Goal: Transaction & Acquisition: Purchase product/service

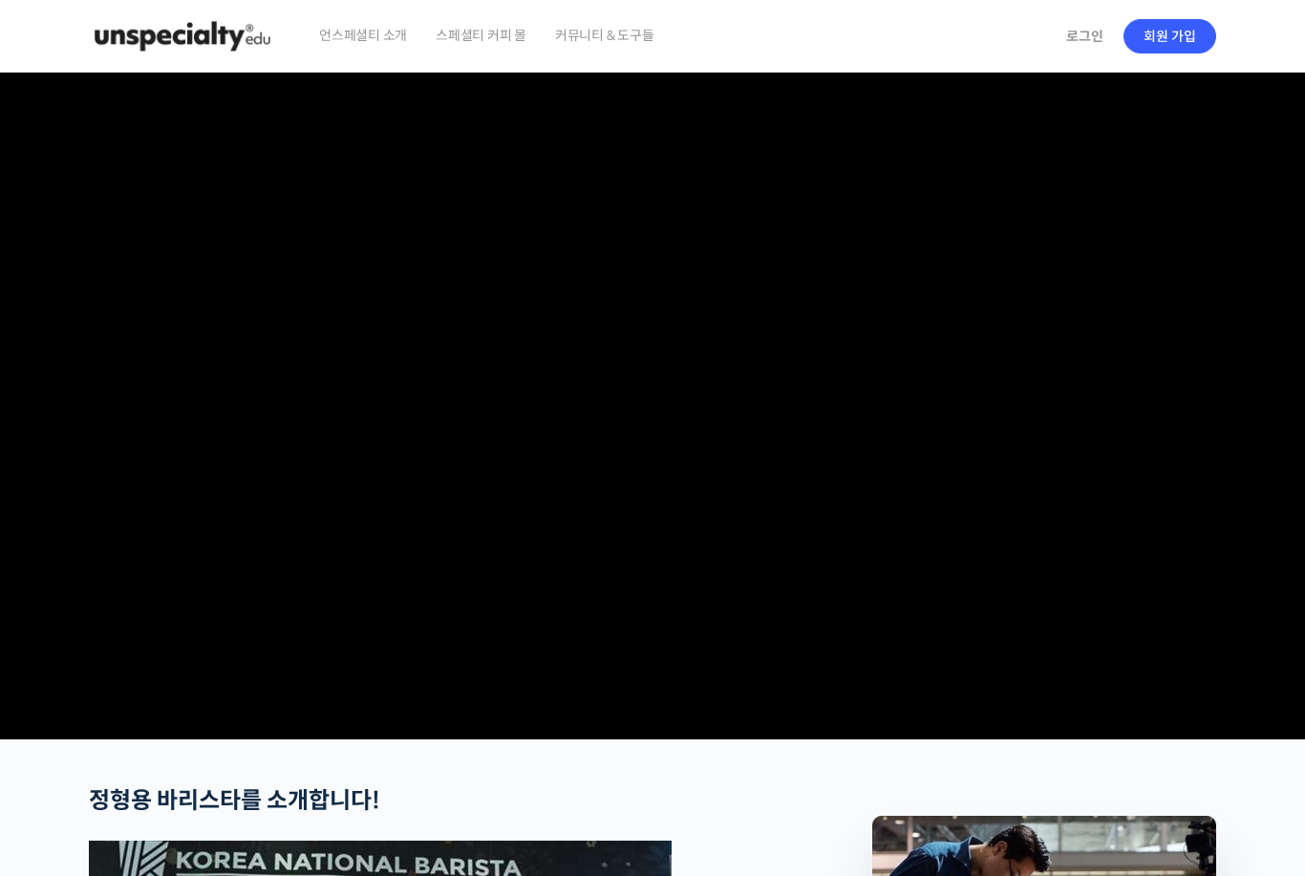
click at [1068, 43] on link "로그인" at bounding box center [1085, 36] width 60 height 44
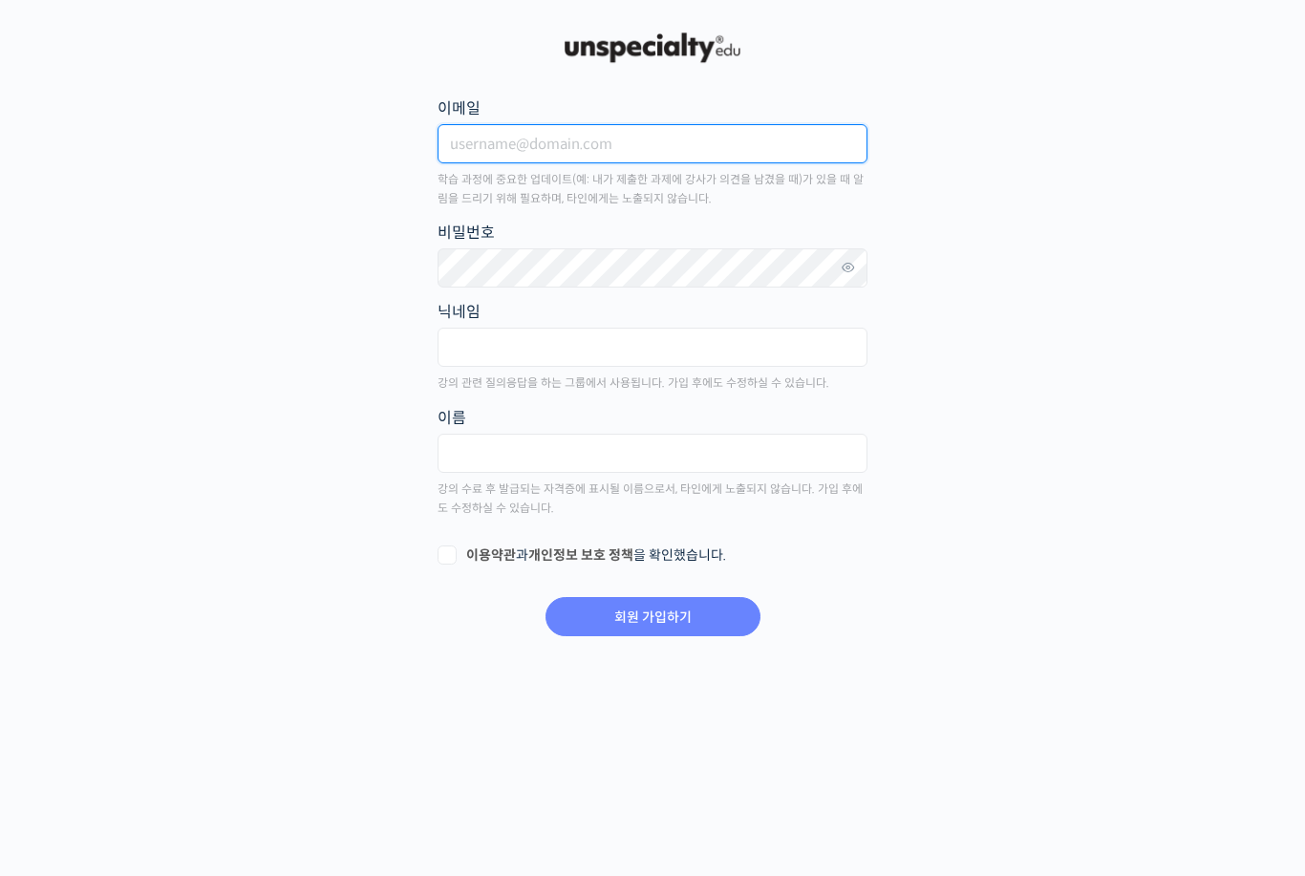
click at [664, 147] on input "이메일" at bounding box center [652, 143] width 430 height 39
type input "jangminuk@naver.com"
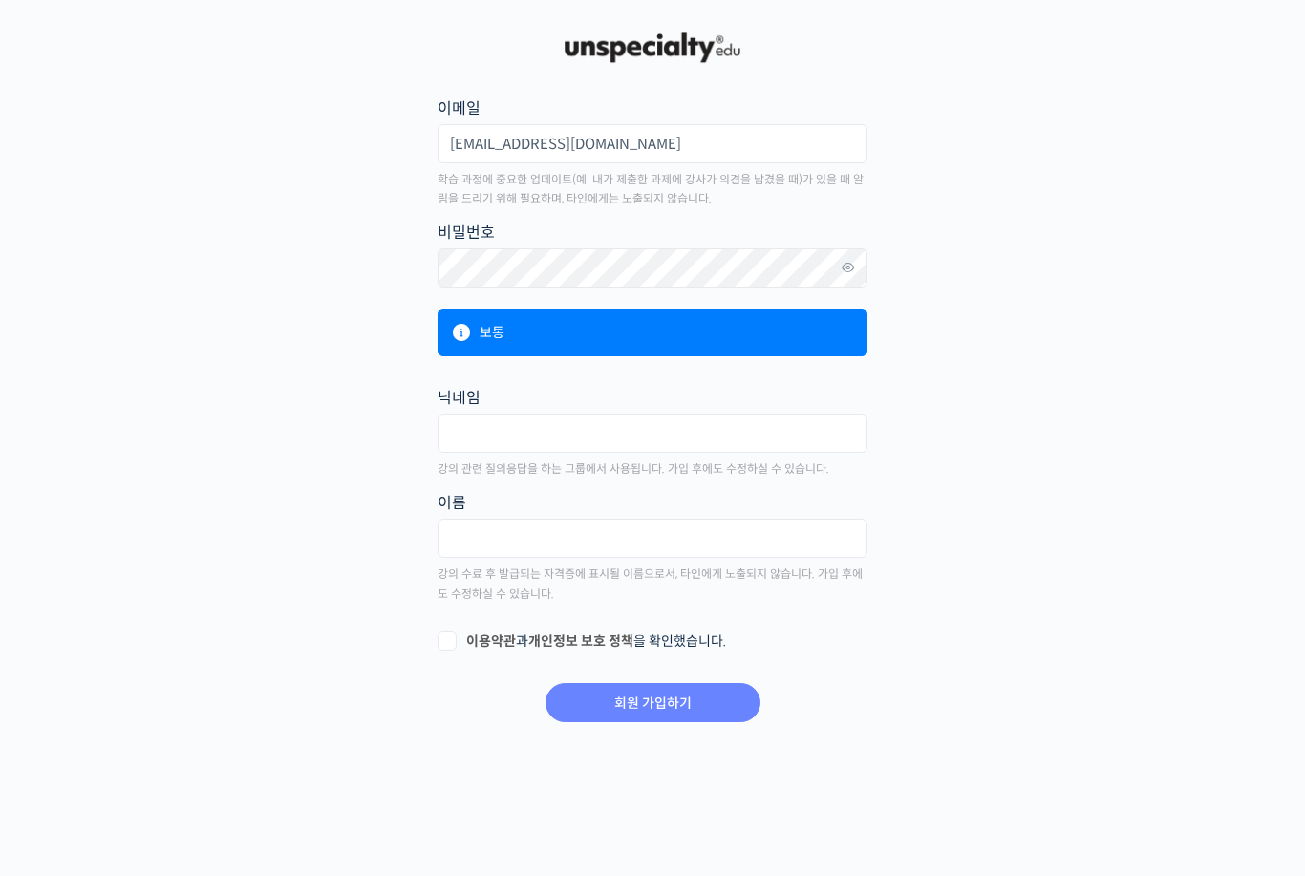
click at [721, 328] on div "보통" at bounding box center [652, 333] width 430 height 48
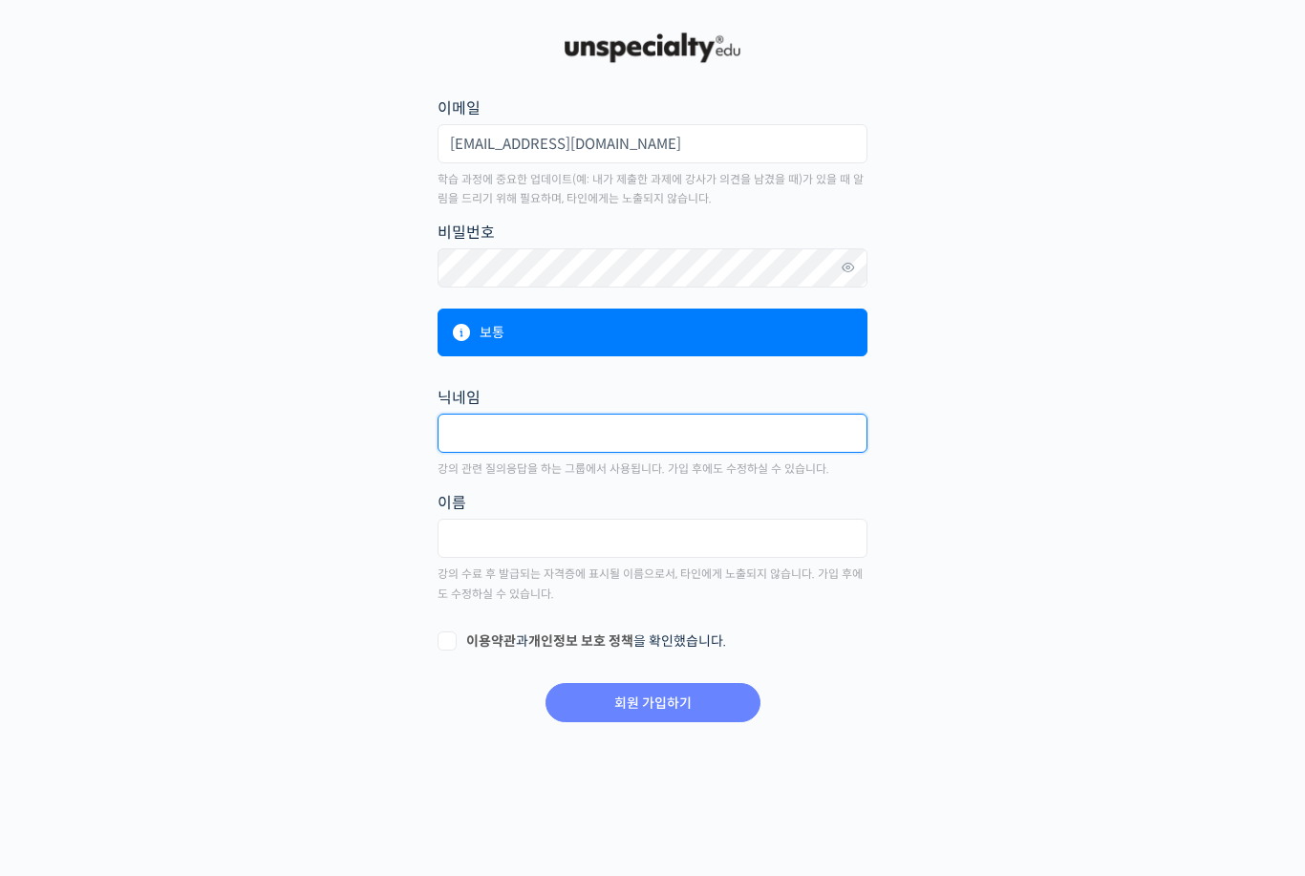
click at [701, 436] on input "text" at bounding box center [652, 433] width 430 height 39
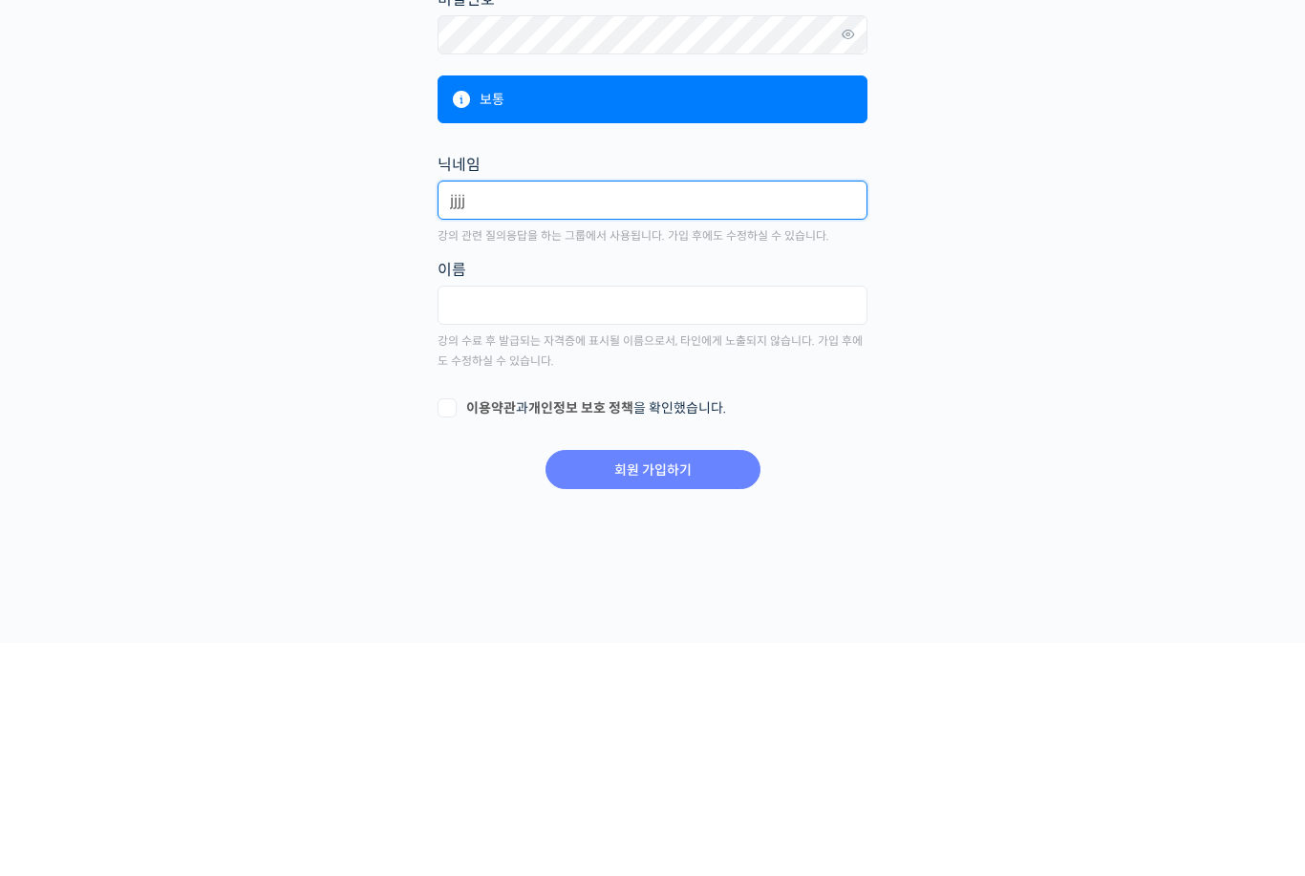
type input "jjjj"
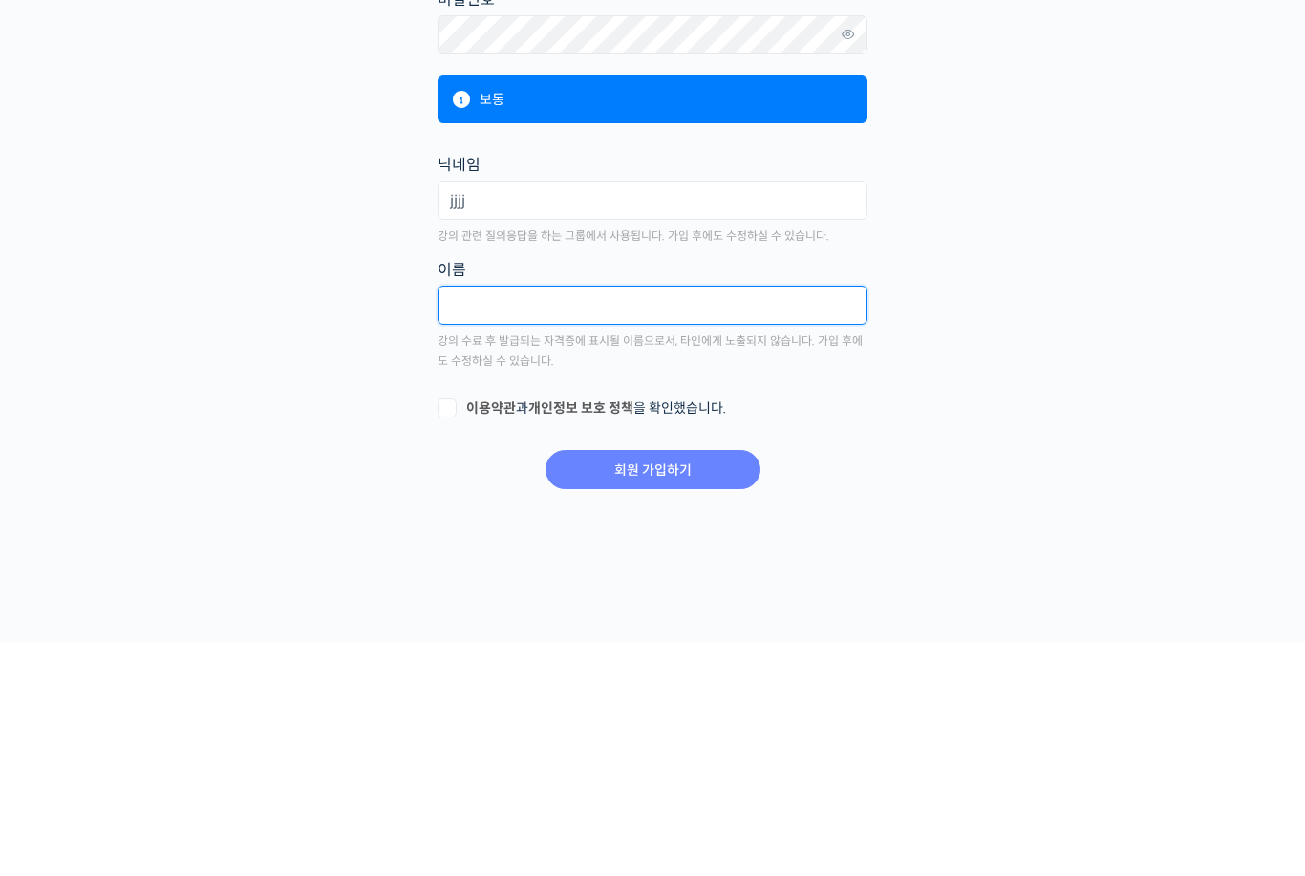
click at [733, 519] on input "text" at bounding box center [652, 538] width 430 height 39
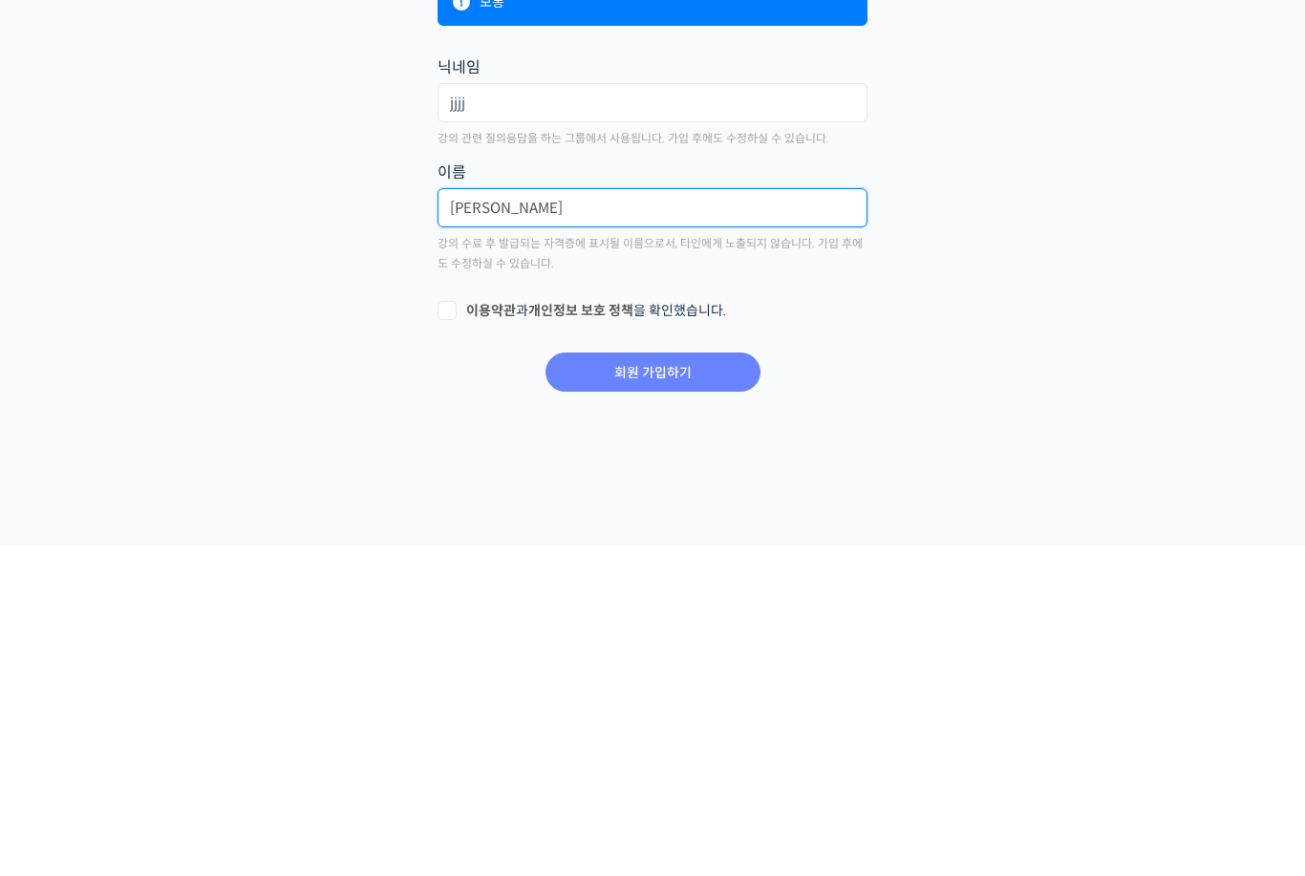
type input "장민욱"
click at [480, 632] on link "이용약관" at bounding box center [491, 640] width 50 height 17
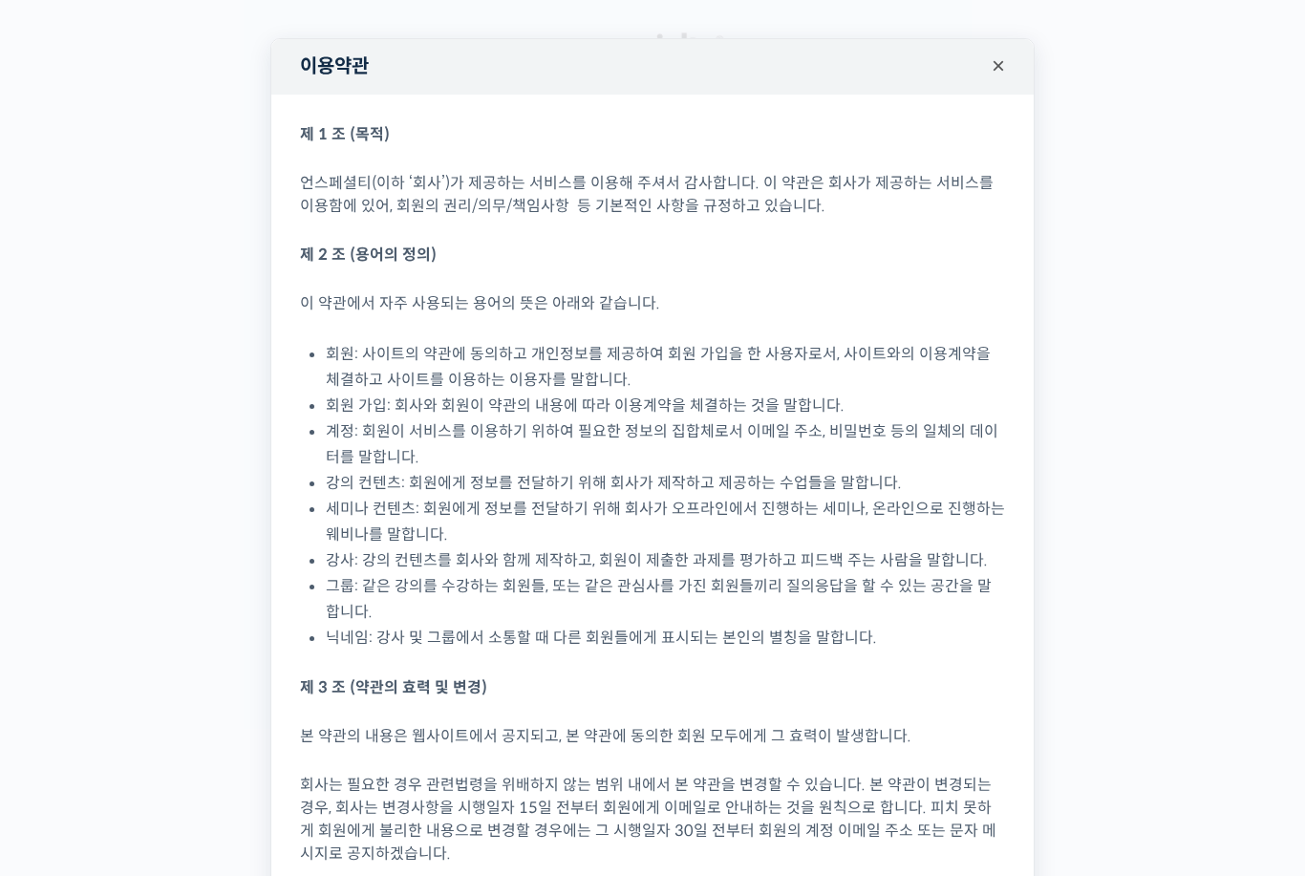
click at [988, 69] on button "×" at bounding box center [998, 66] width 42 height 42
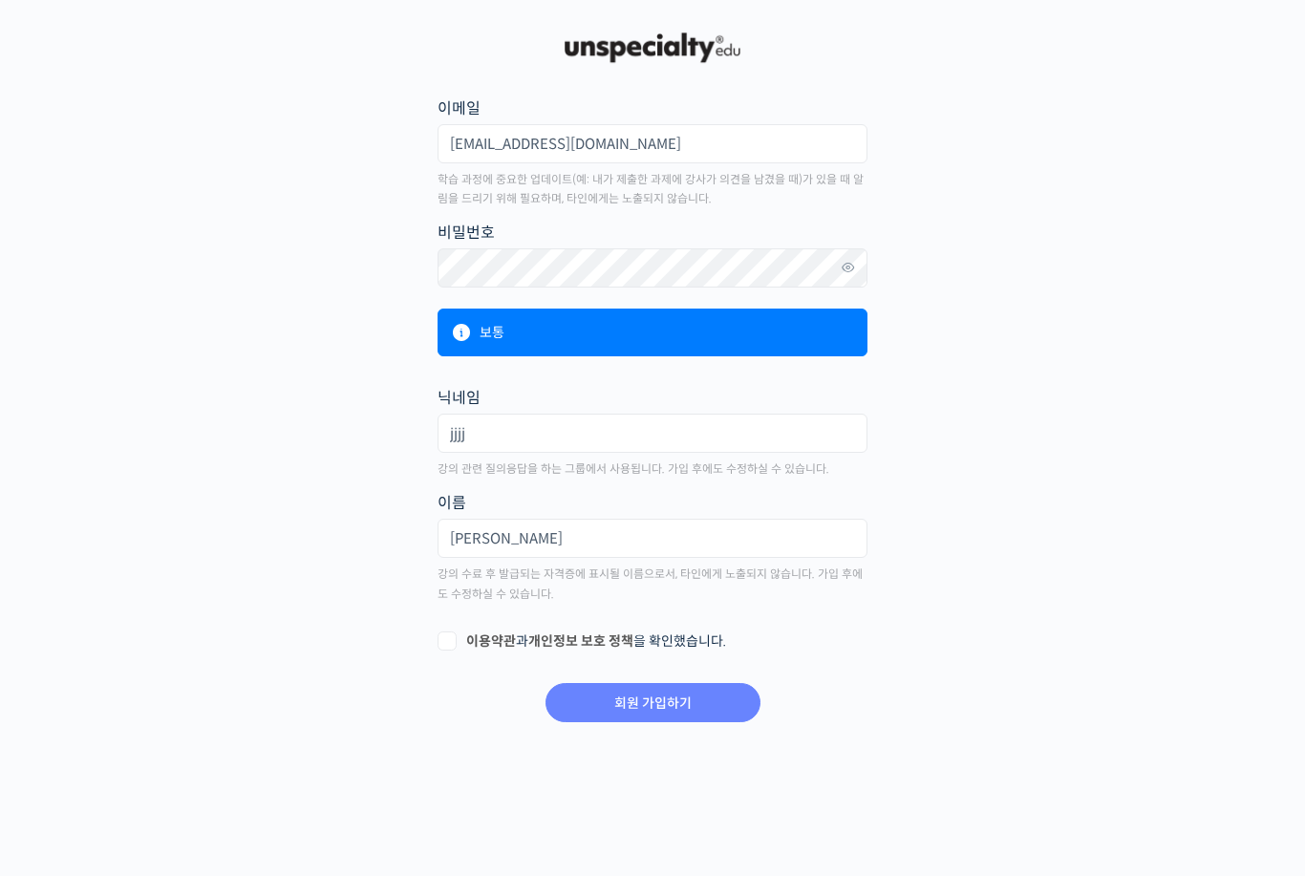
click at [437, 632] on label "이용약관 과 개인정보 보호 정책 을 확인했습니다." at bounding box center [652, 641] width 430 height 19
click at [437, 632] on input "이용약관 과 개인정보 보호 정책 을 확인했습니다." at bounding box center [443, 638] width 12 height 12
checkbox input "true"
click at [618, 683] on input "회원 가입하기" at bounding box center [652, 702] width 215 height 39
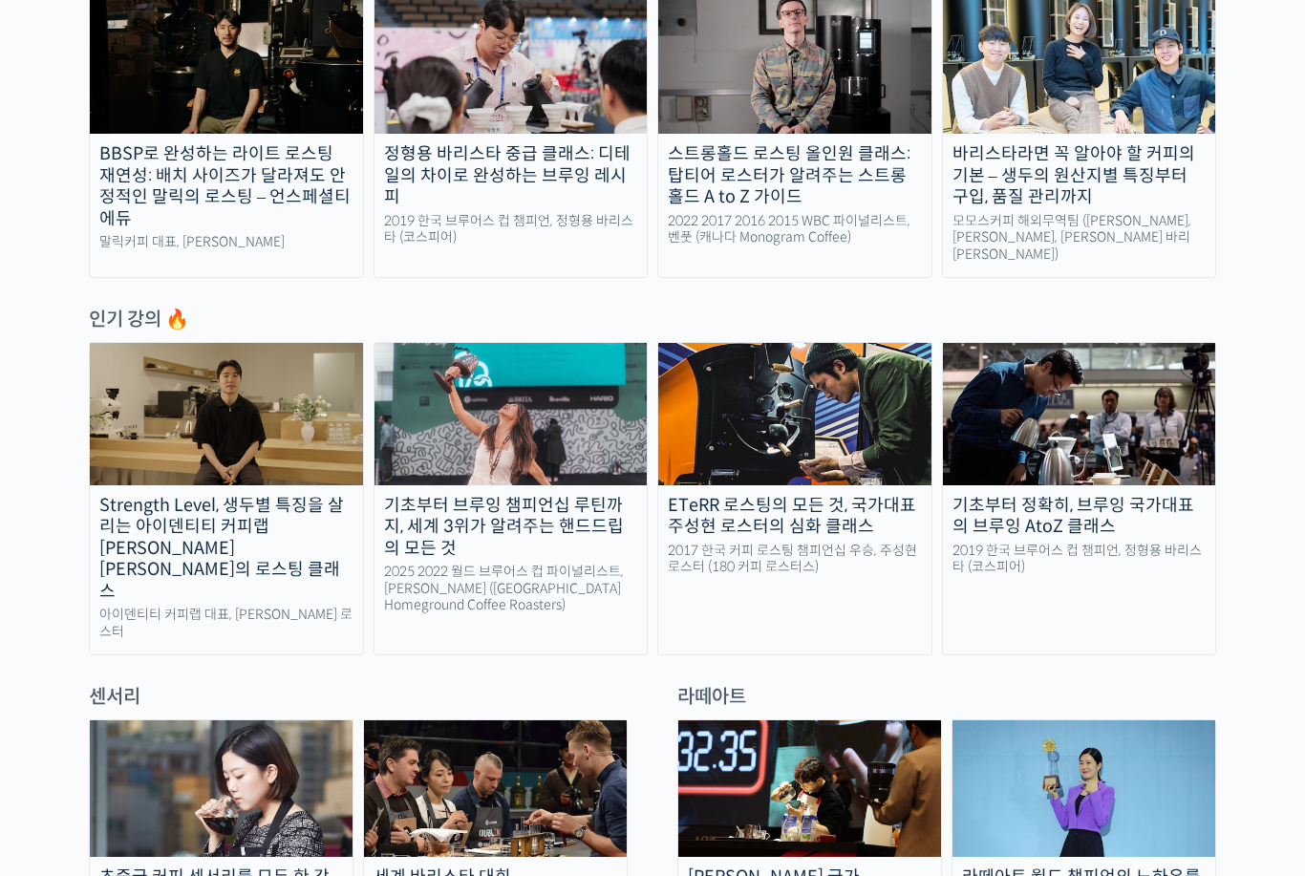
scroll to position [746, 0]
click at [472, 517] on div "기초부터 브루잉 챔피언십 루틴까지, 세계 3위가 알려주는 핸드드립의 모든 것" at bounding box center [510, 527] width 273 height 65
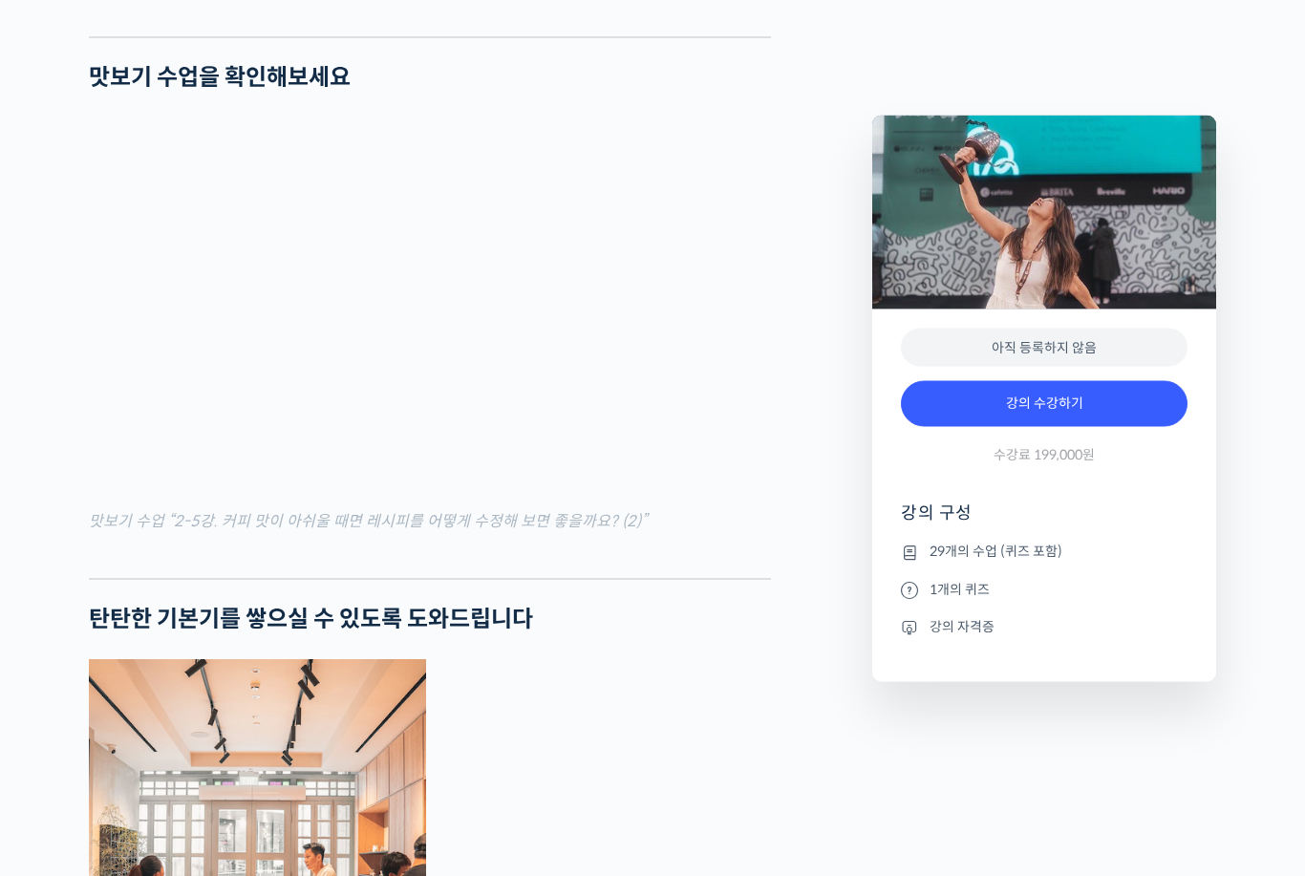
scroll to position [2432, 0]
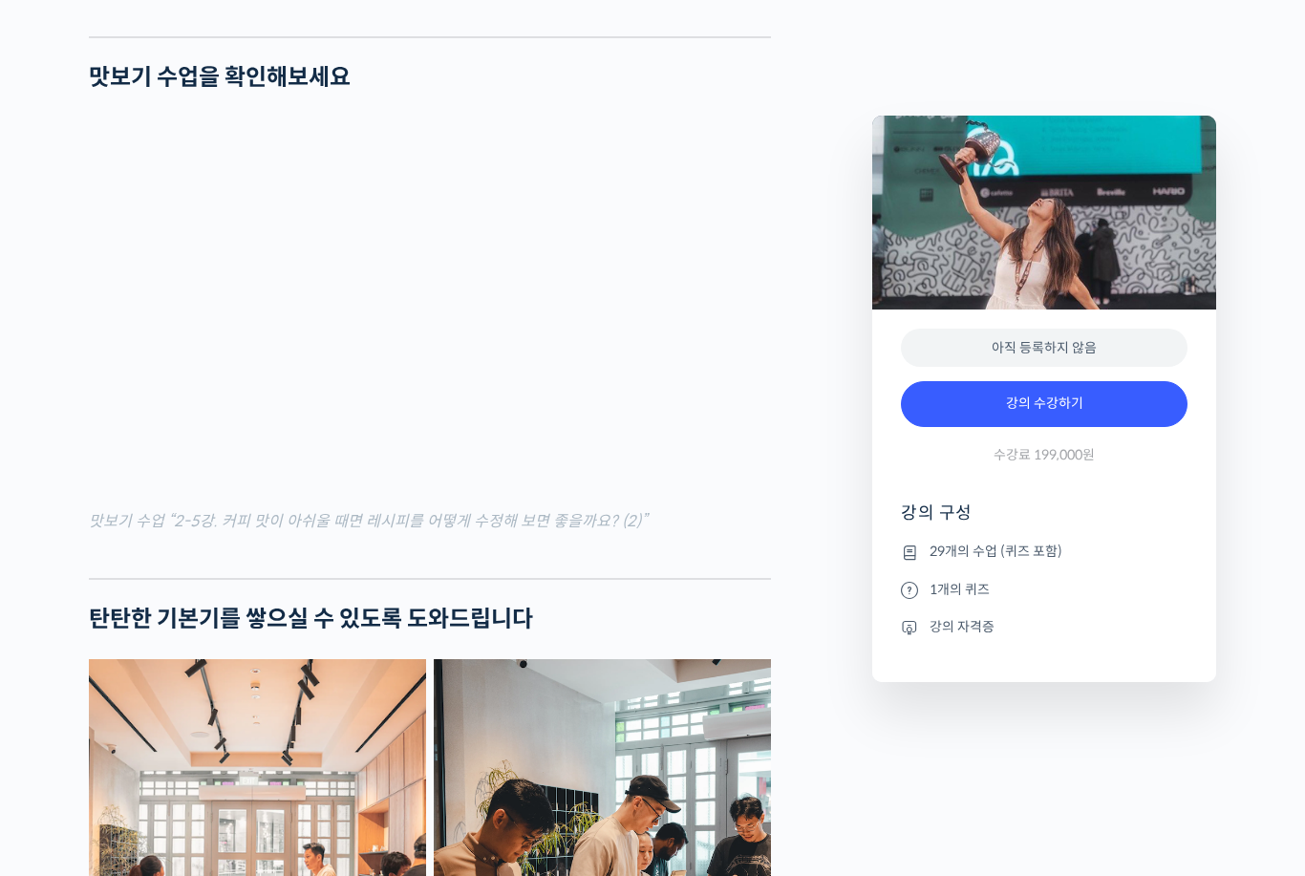
click at [570, 549] on div at bounding box center [430, 563] width 682 height 29
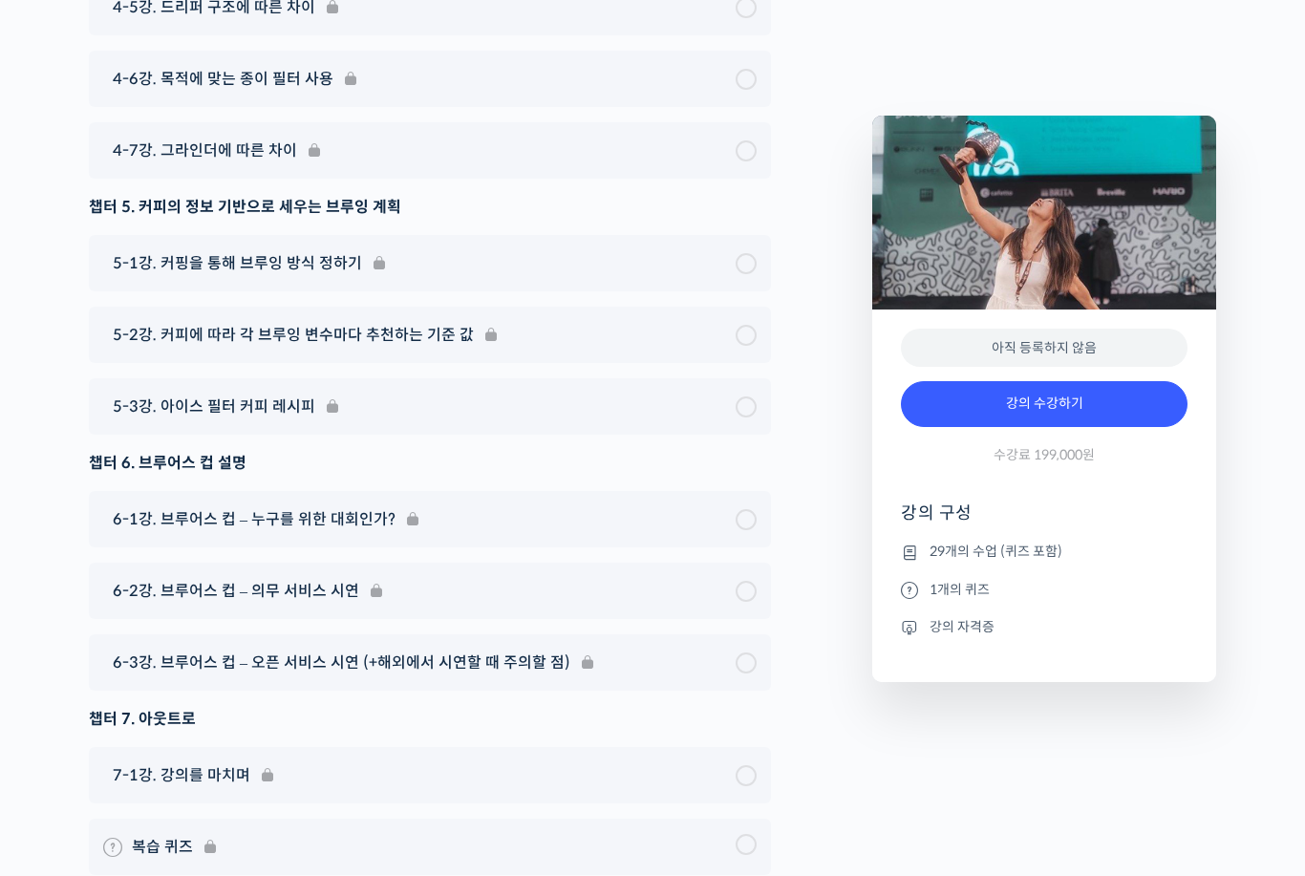
scroll to position [11108, 0]
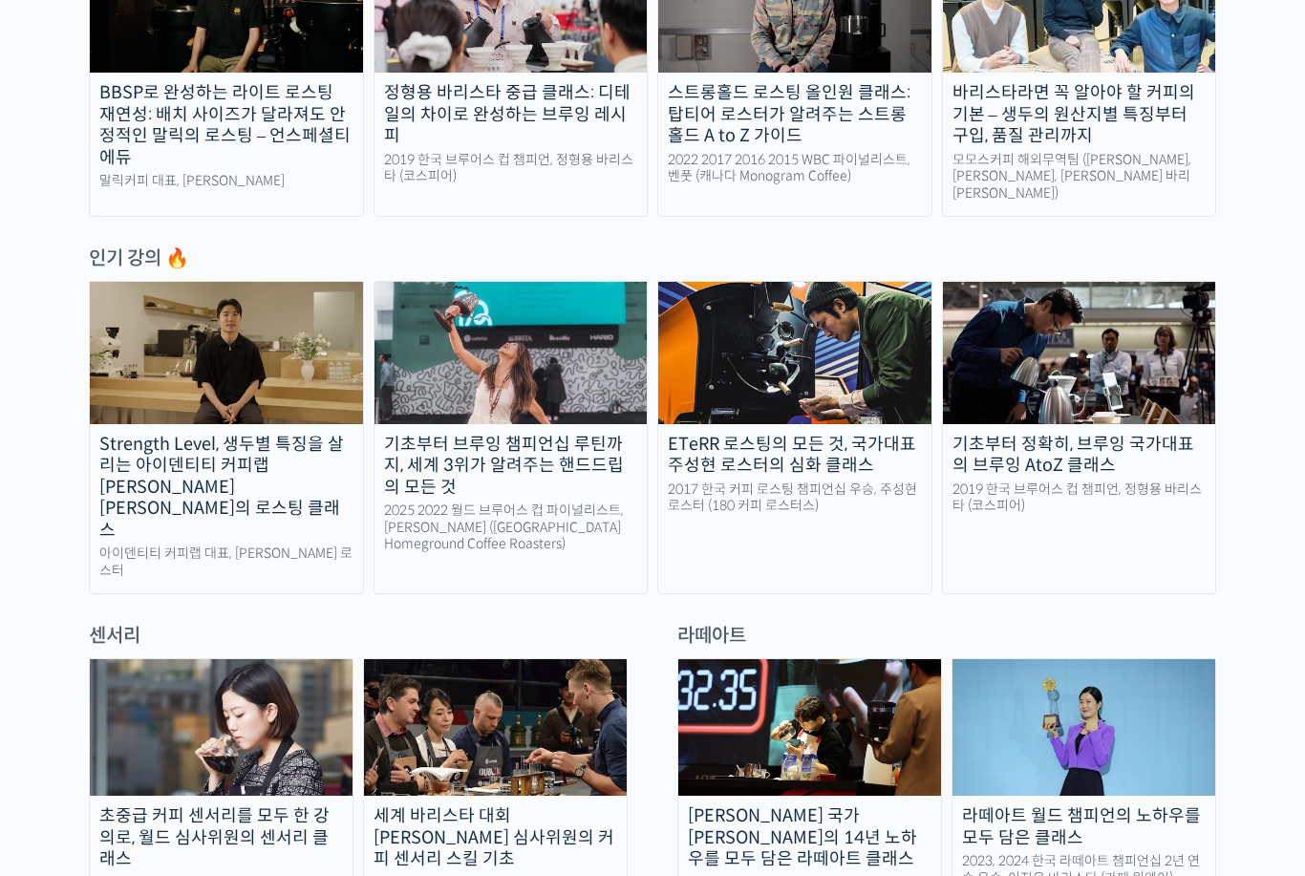
click at [1110, 442] on div "기초부터 정확히, 브루잉 국가대표의 브루잉 AtoZ 클래스" at bounding box center [1079, 455] width 273 height 43
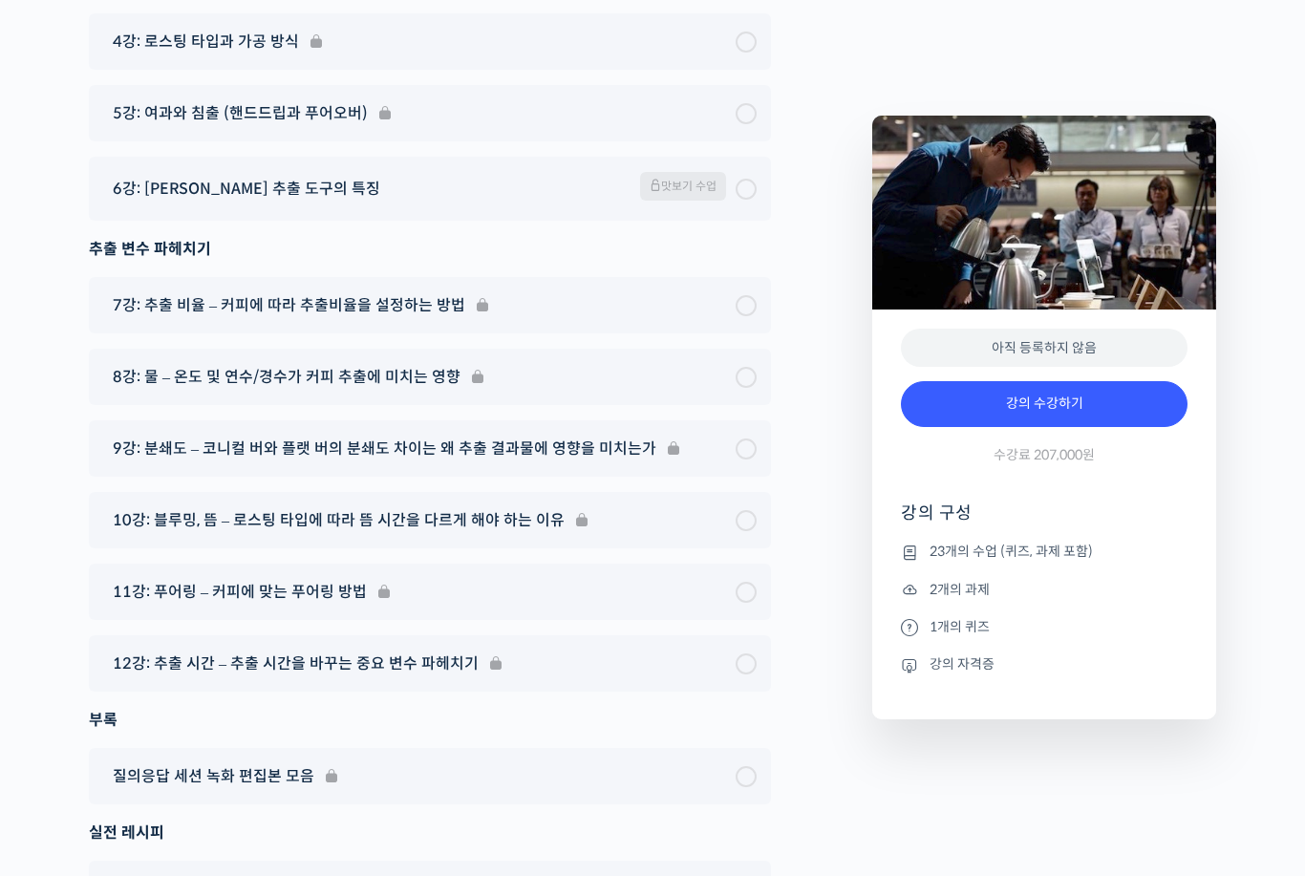
scroll to position [10987, 0]
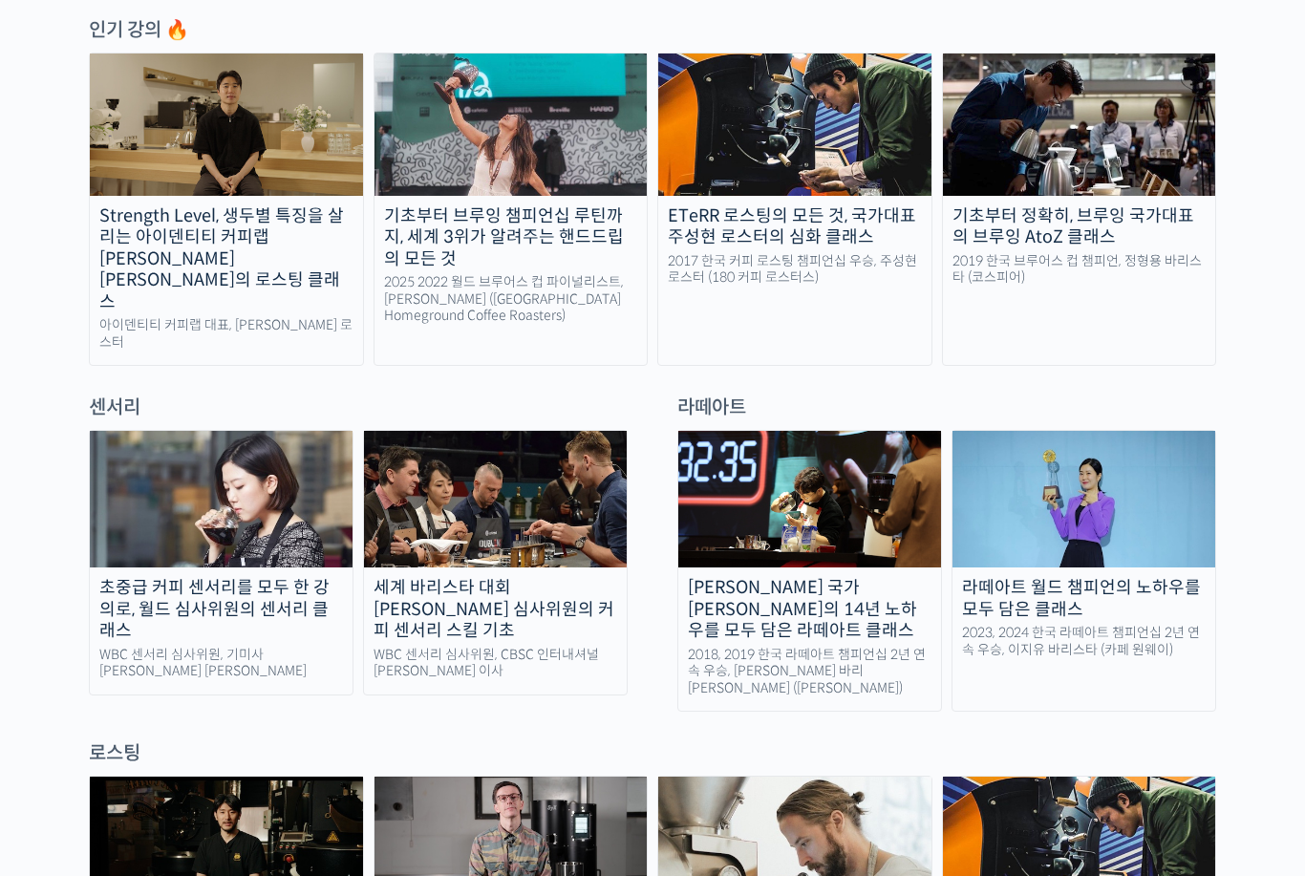
scroll to position [1090, 0]
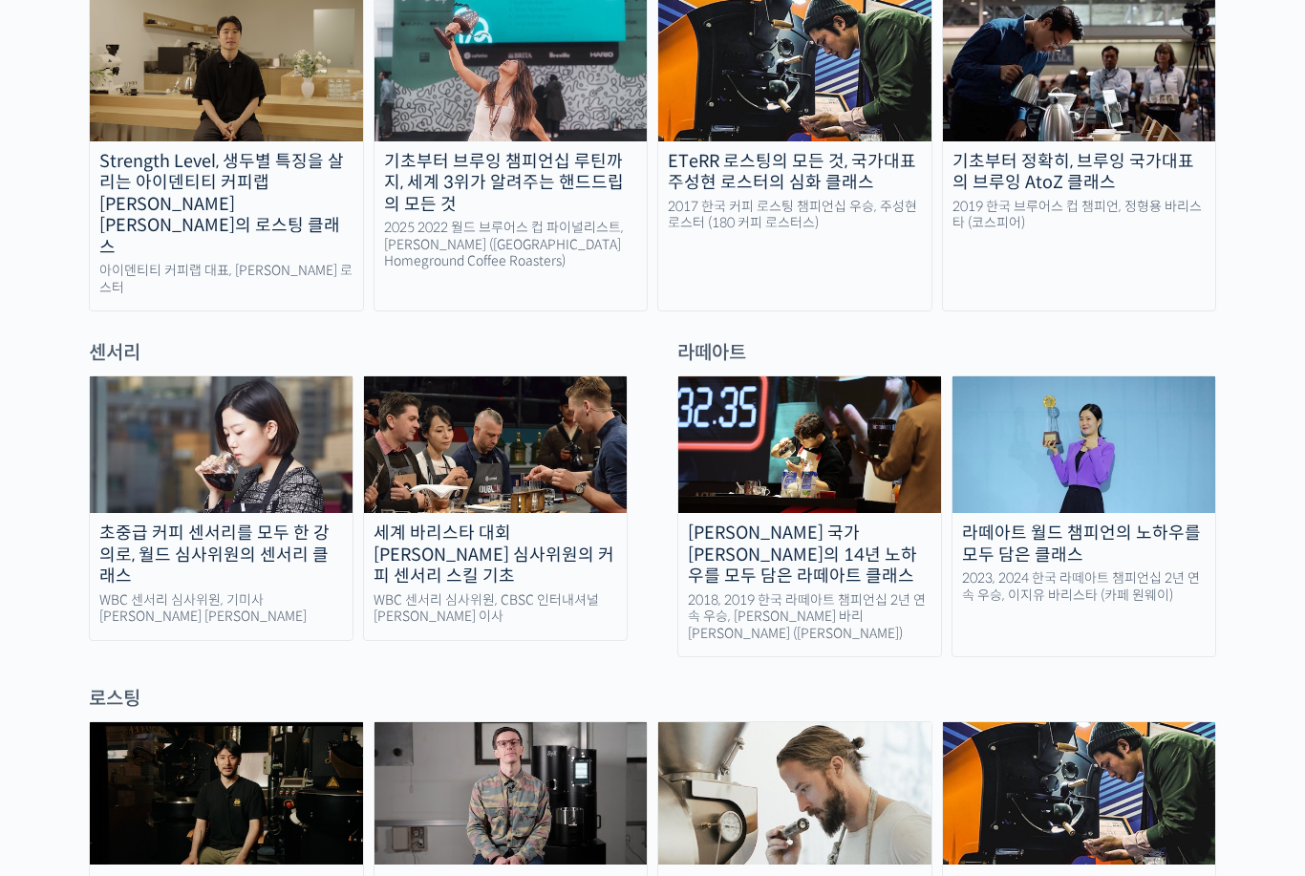
click at [234, 432] on img at bounding box center [221, 444] width 263 height 137
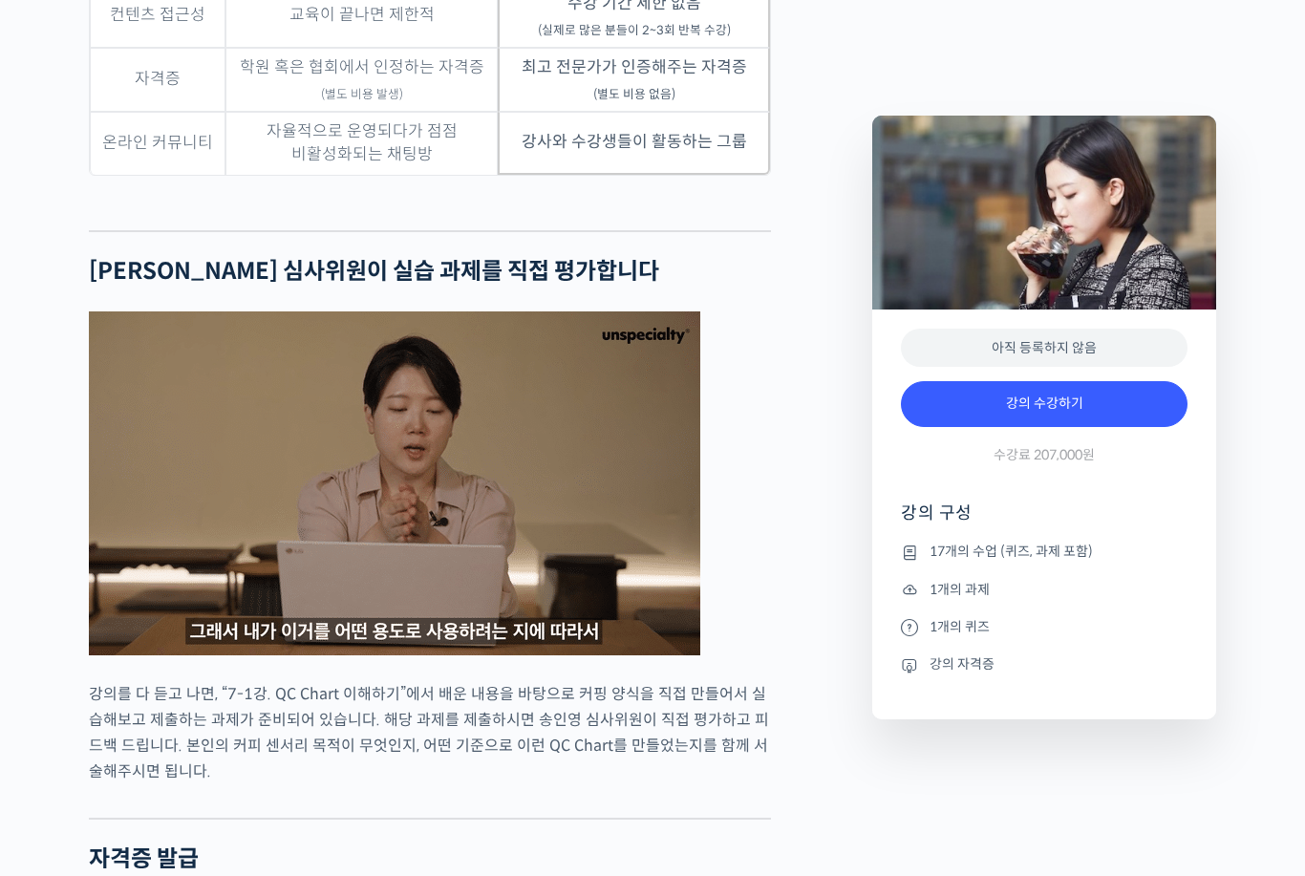
scroll to position [6607, 0]
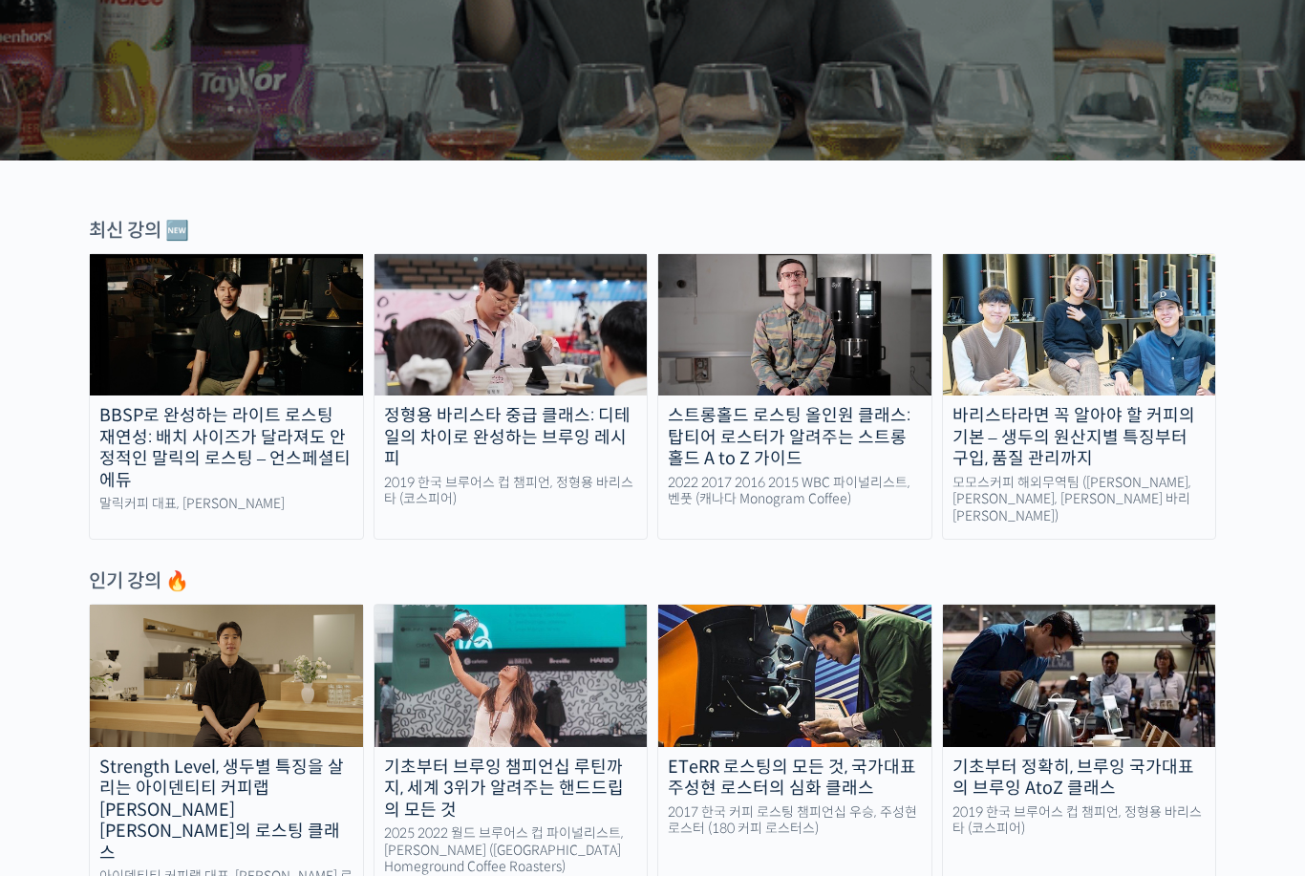
scroll to position [475, 0]
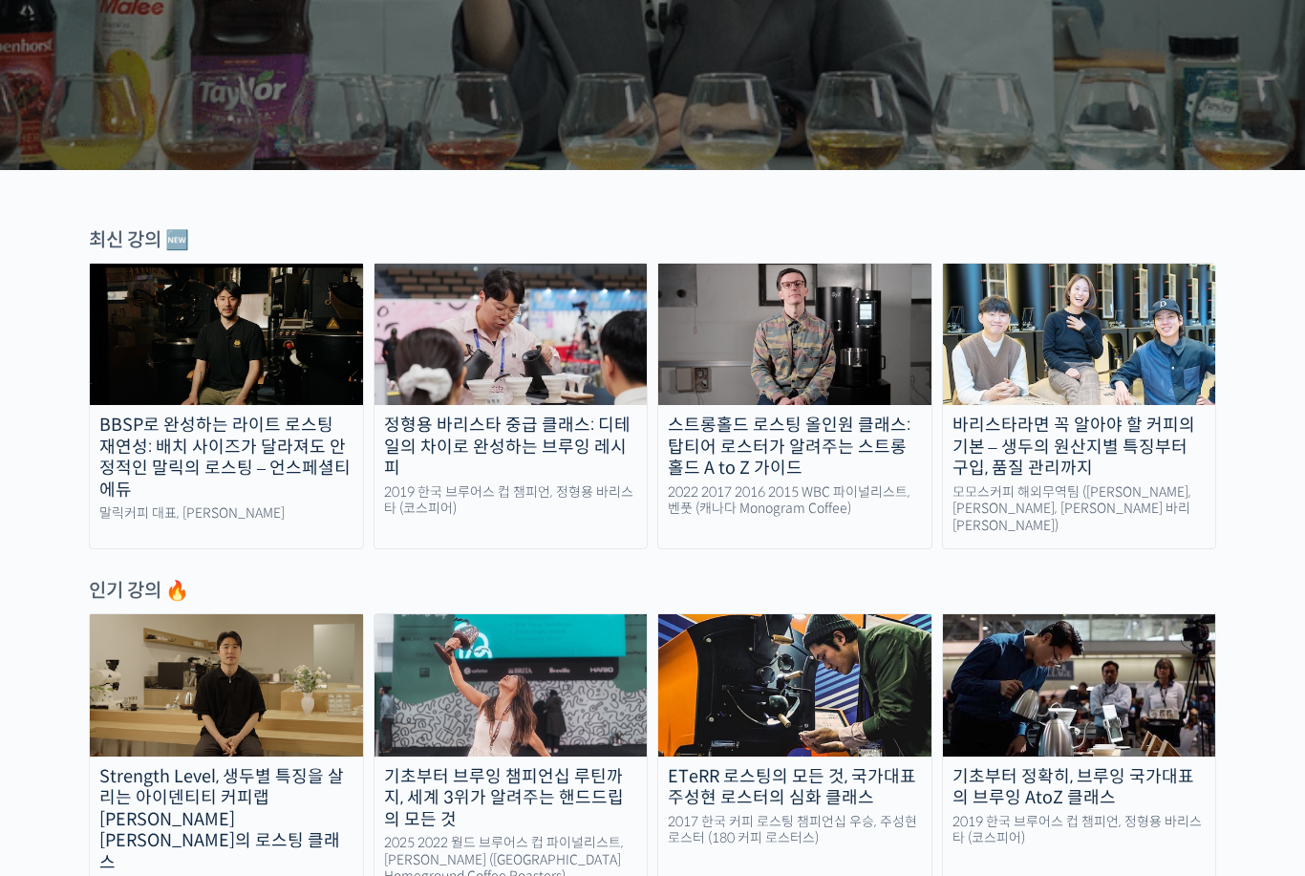
click at [151, 233] on div "최신 강의 🆕" at bounding box center [652, 240] width 1127 height 26
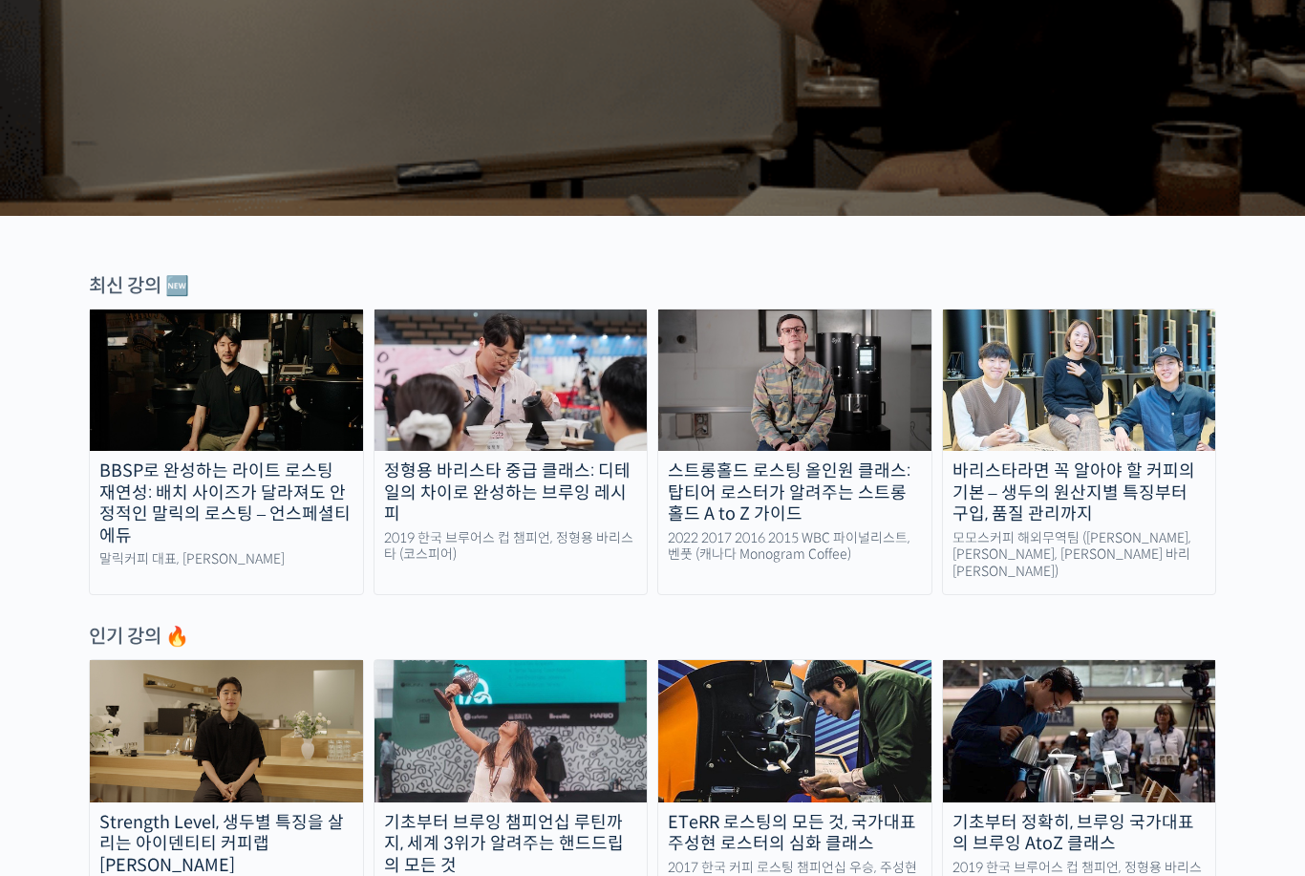
scroll to position [0, 0]
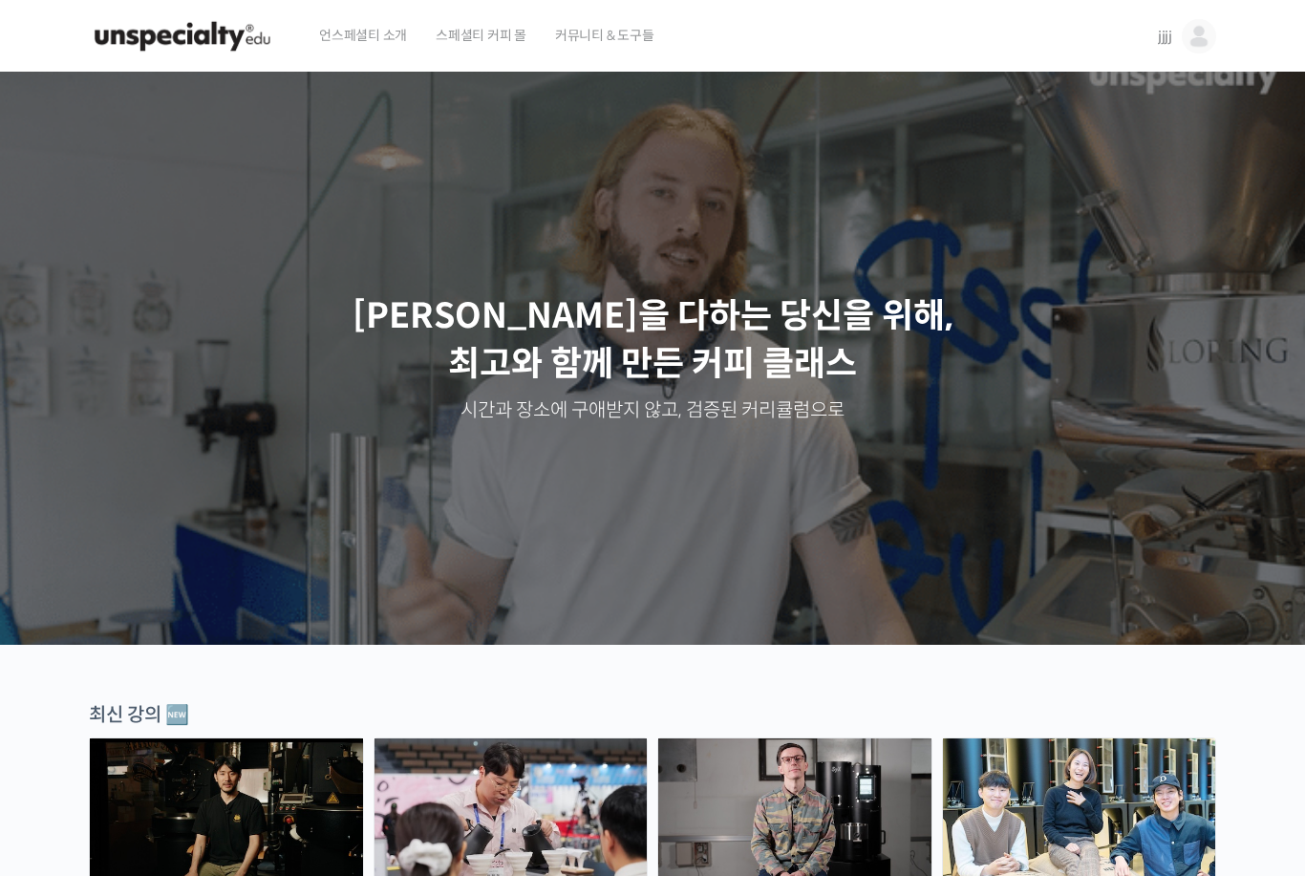
click at [611, 45] on span "커뮤니티 & 도구들" at bounding box center [604, 35] width 99 height 73
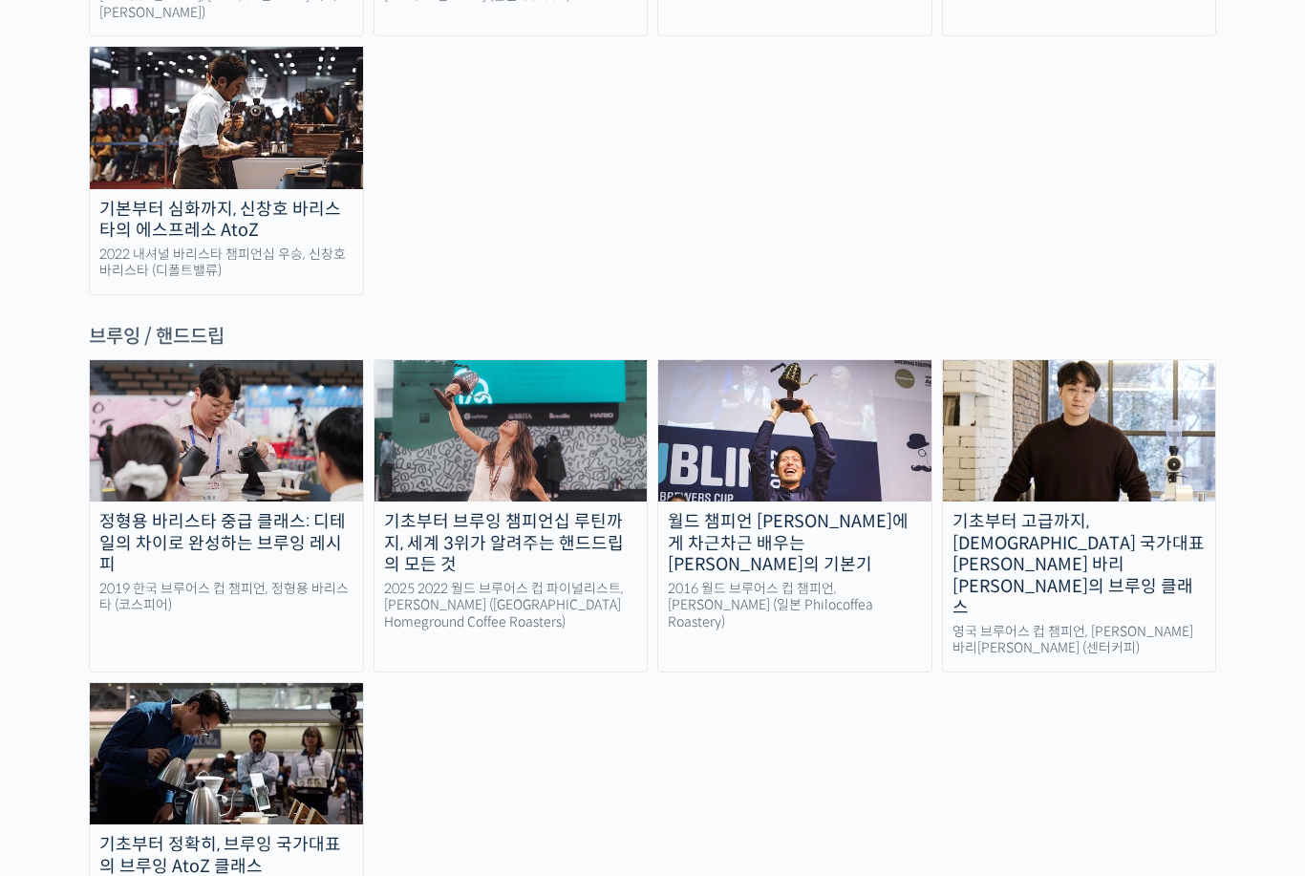
scroll to position [2982, 0]
click at [161, 683] on img at bounding box center [226, 753] width 273 height 141
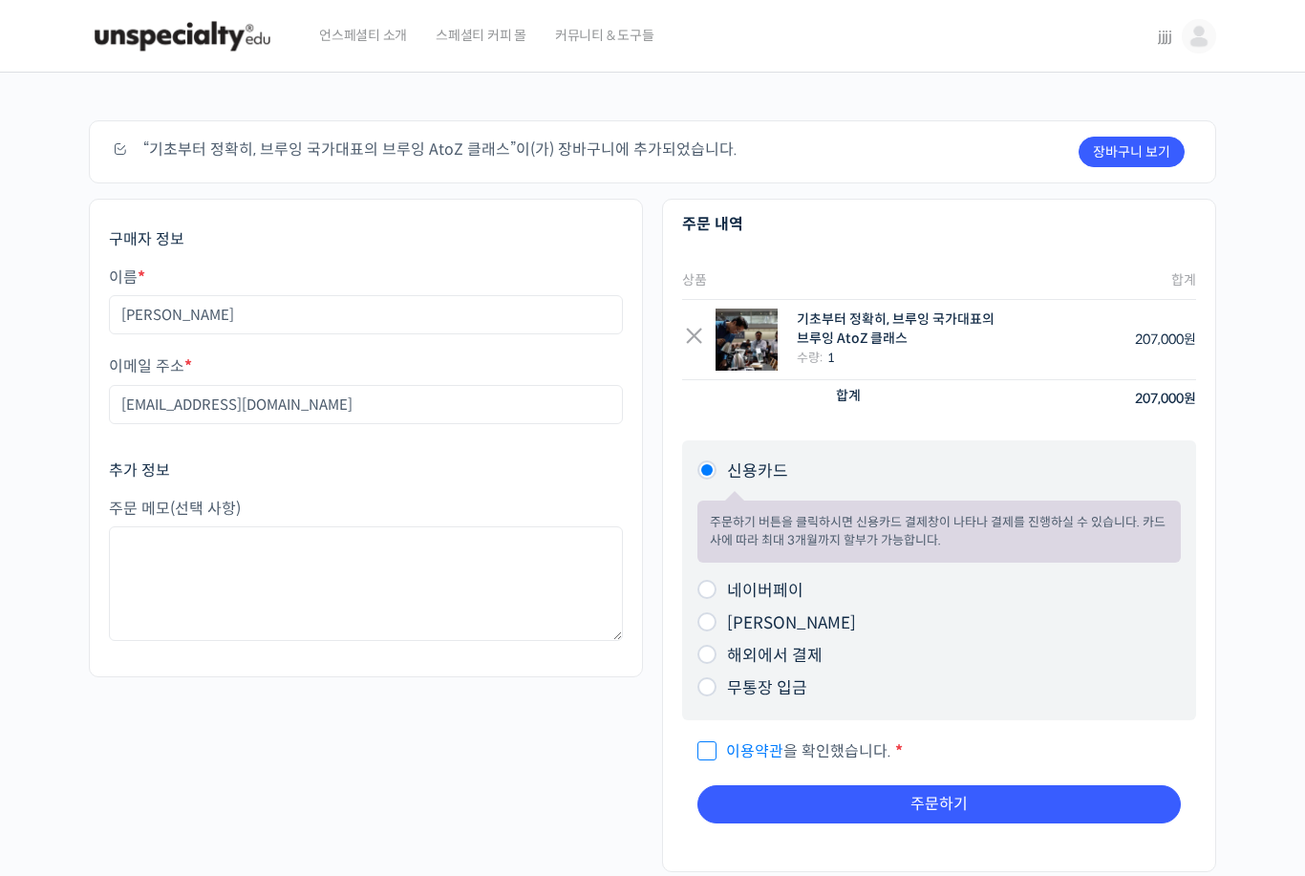
click at [711, 581] on input "네이버페이" at bounding box center [706, 589] width 19 height 19
radio input "true"
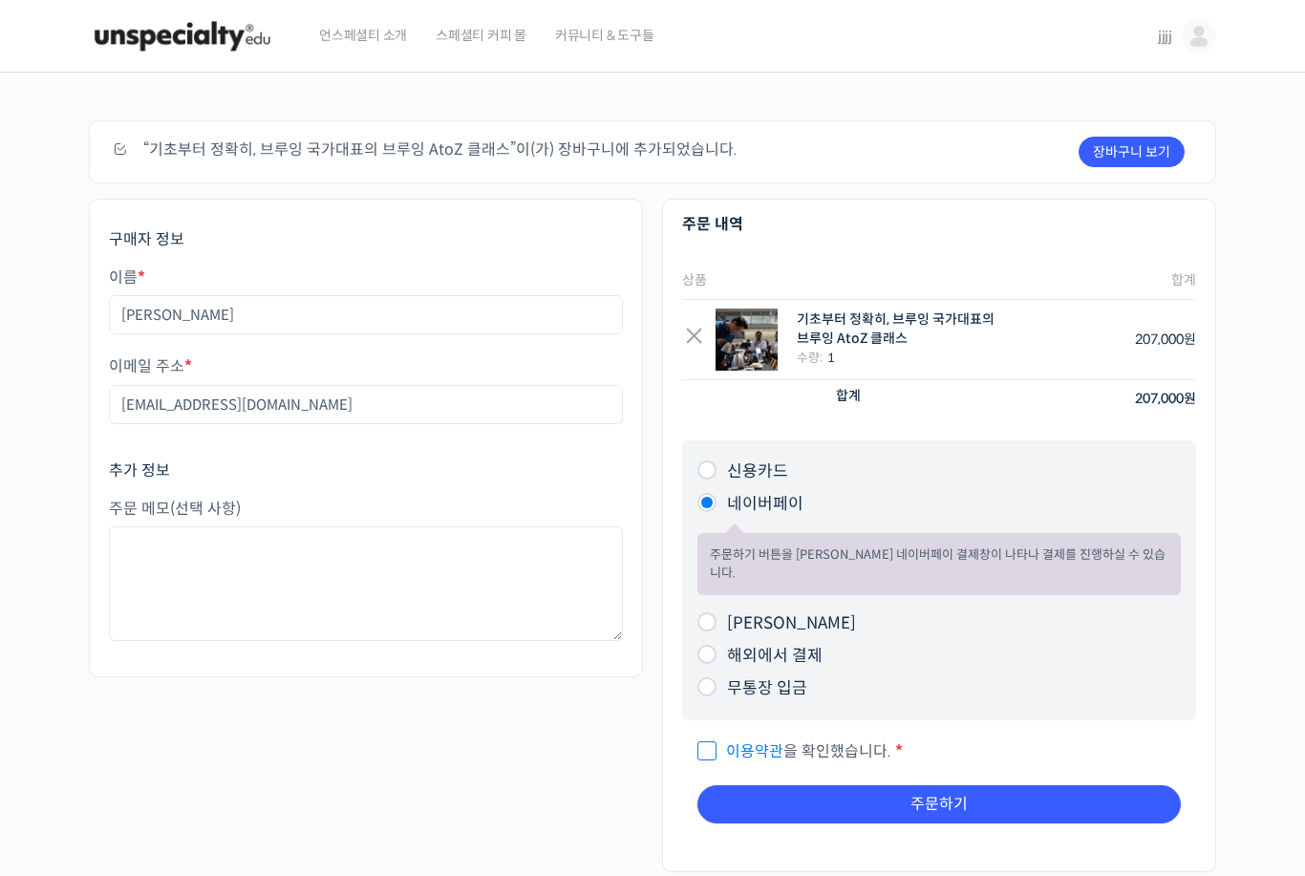
click at [703, 736] on input "이용약관 을 확인했습니다. *" at bounding box center [703, 742] width 12 height 12
checkbox input "true"
click at [763, 785] on button "주문하기" at bounding box center [938, 804] width 483 height 38
click at [791, 794] on button "주문하기" at bounding box center [938, 804] width 483 height 38
click at [1031, 790] on button "주문하기" at bounding box center [938, 804] width 483 height 38
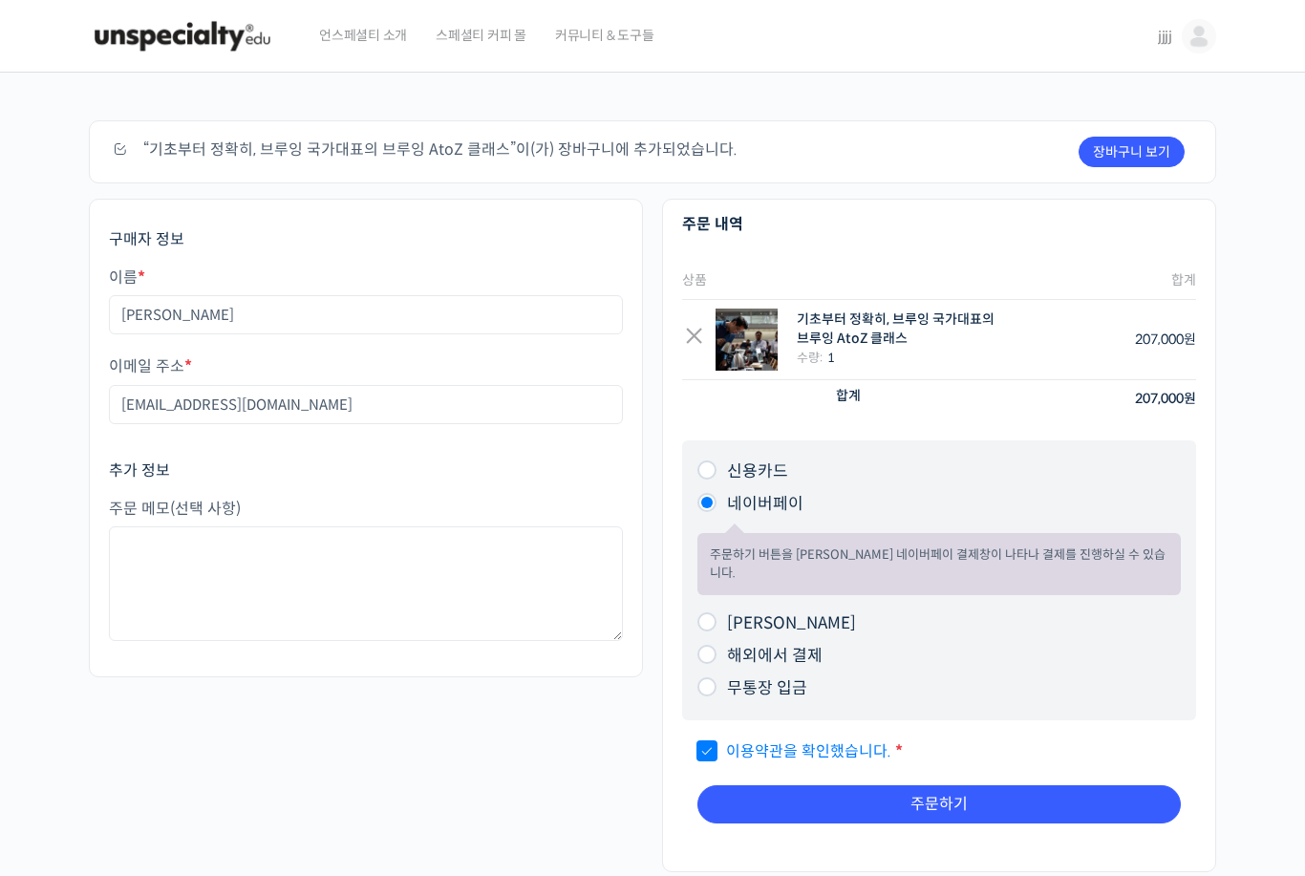
click at [930, 785] on button "주문하기" at bounding box center [938, 804] width 483 height 38
